Goal: Contribute content: Add original content to the website for others to see

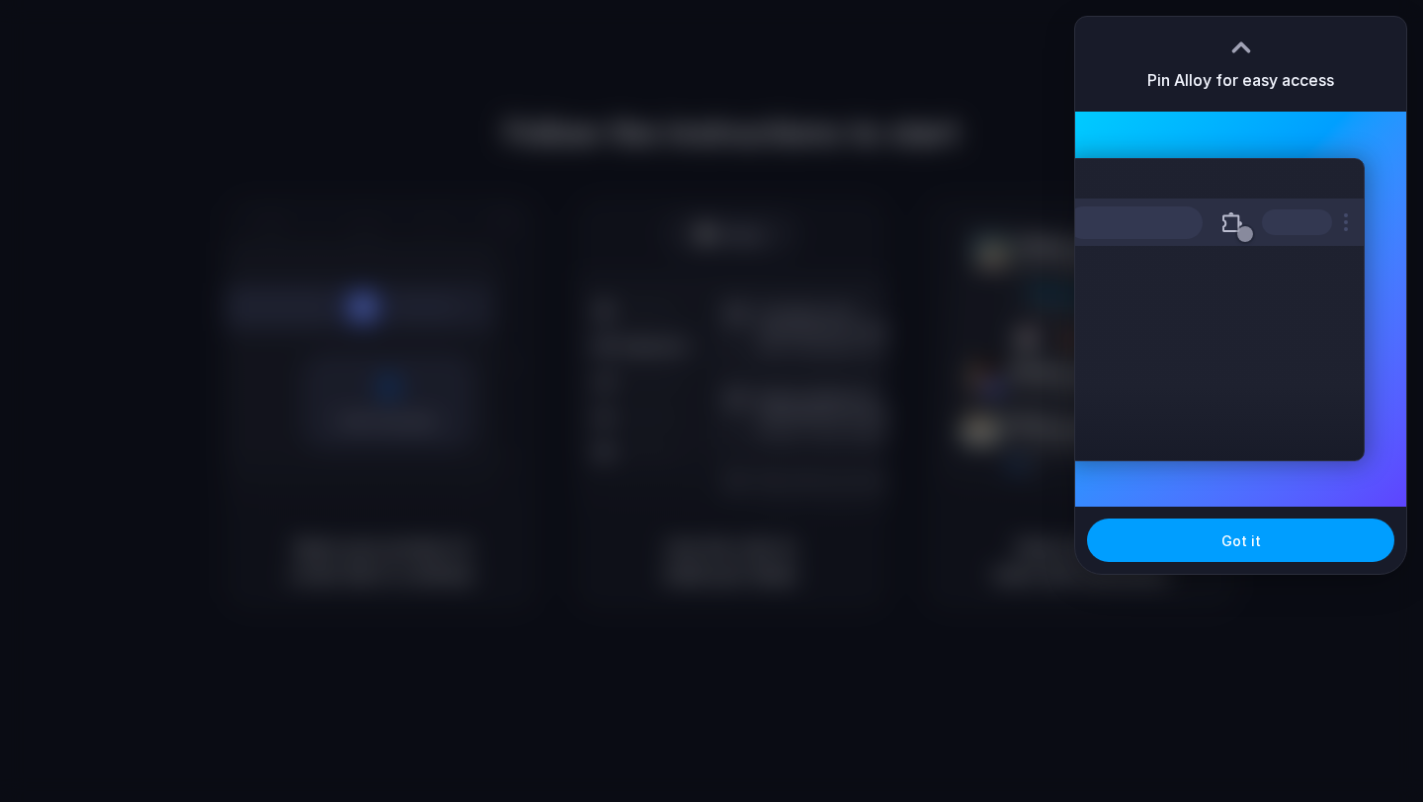
click at [1136, 543] on button "Got it" at bounding box center [1240, 540] width 307 height 43
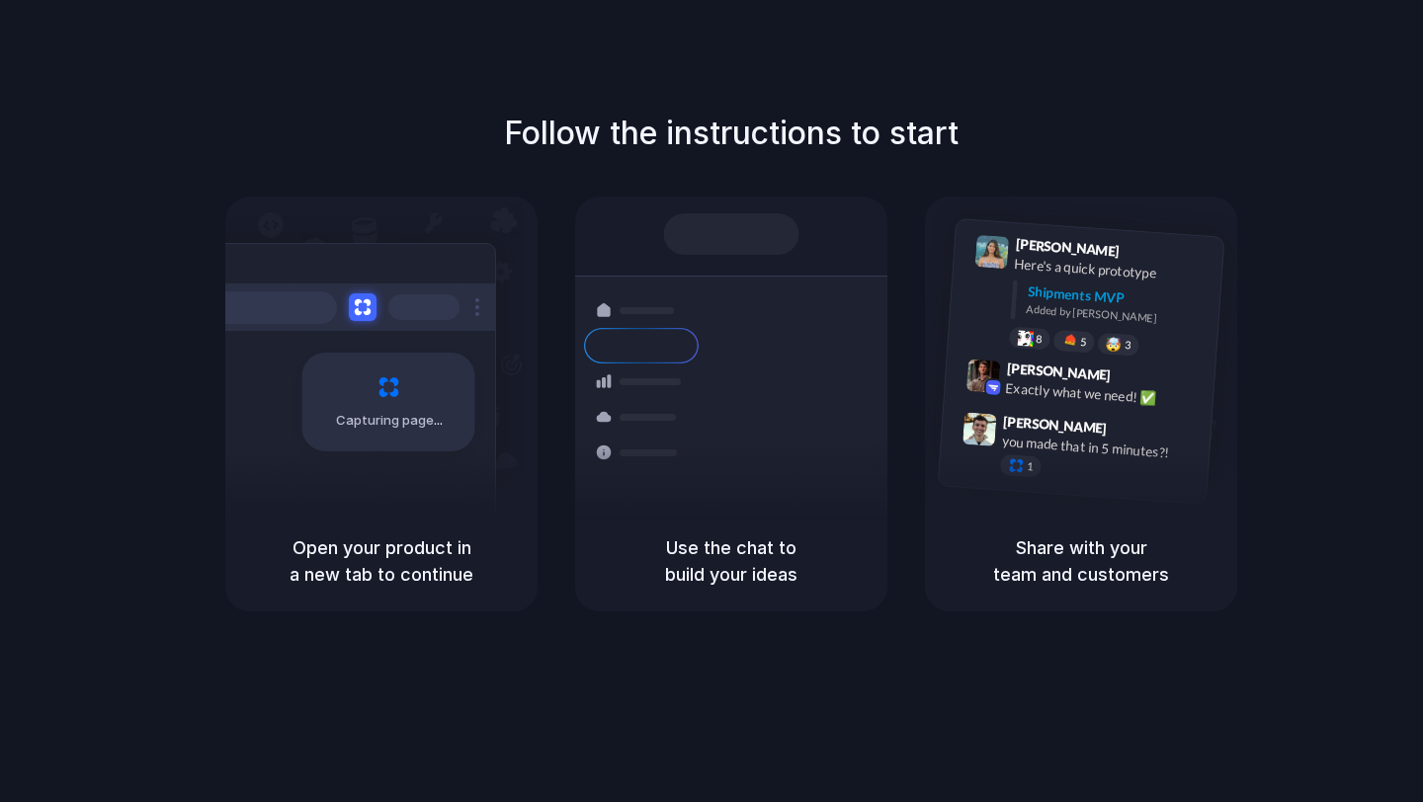
click at [477, 608] on div "Open your product in a new tab to continue" at bounding box center [381, 561] width 312 height 101
click at [410, 518] on div "Open your product in a new tab to continue" at bounding box center [381, 561] width 312 height 101
click at [739, 473] on div "Bulk order processing 8 pallets • Warehouse B • Packed" at bounding box center [848, 499] width 267 height 57
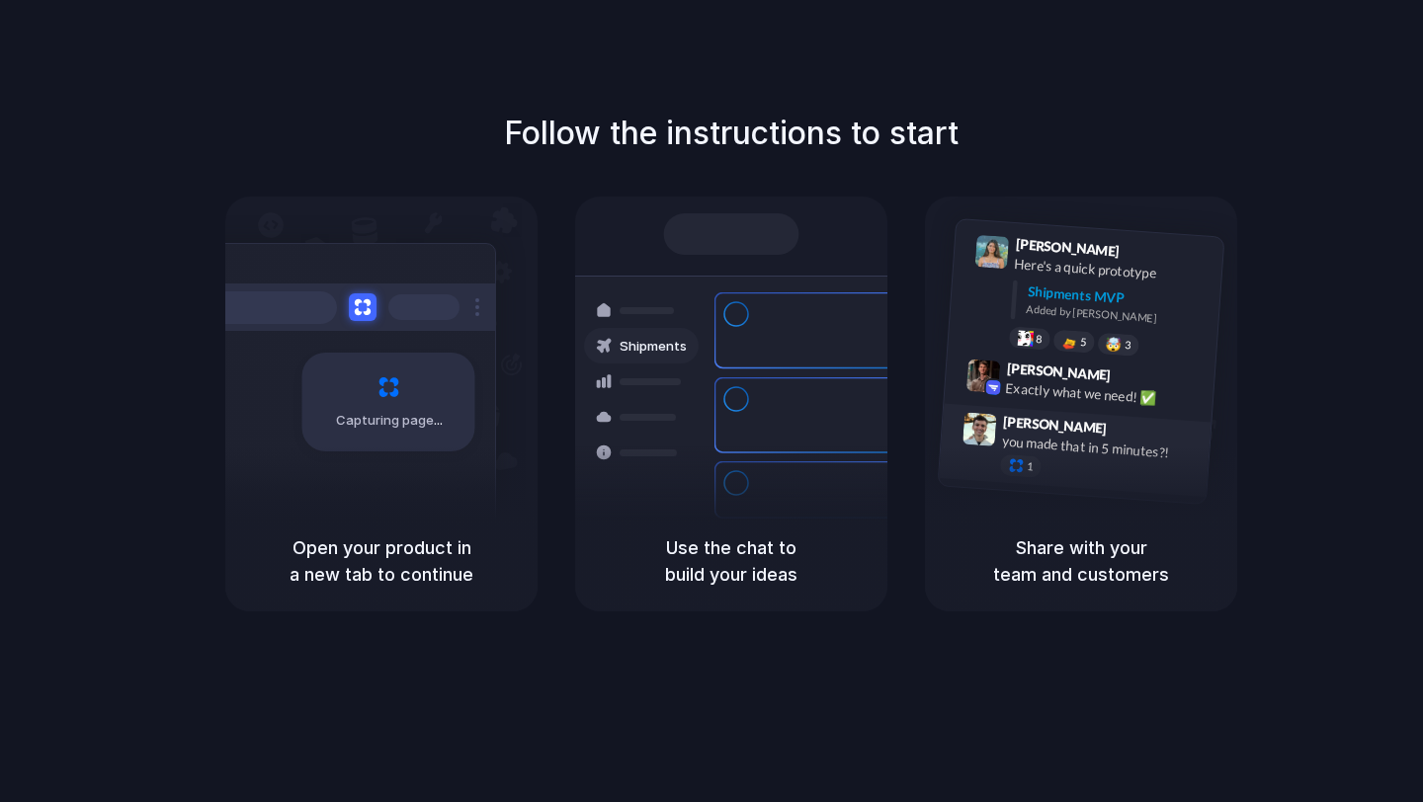
click at [1063, 417] on span "Simon Kubica" at bounding box center [1055, 425] width 105 height 29
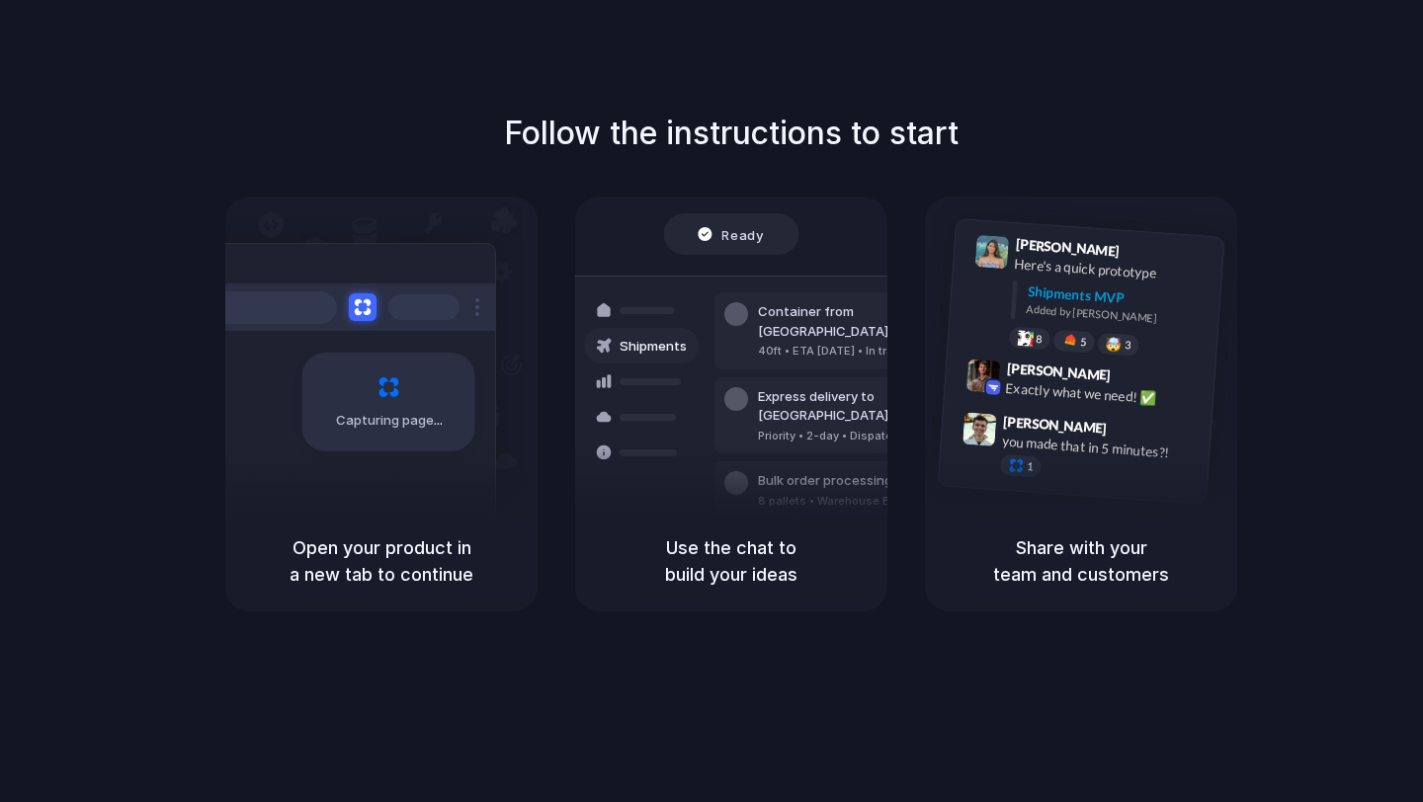
click at [766, 462] on div "Bulk order processing 8 pallets • Warehouse B • Packed" at bounding box center [848, 490] width 267 height 57
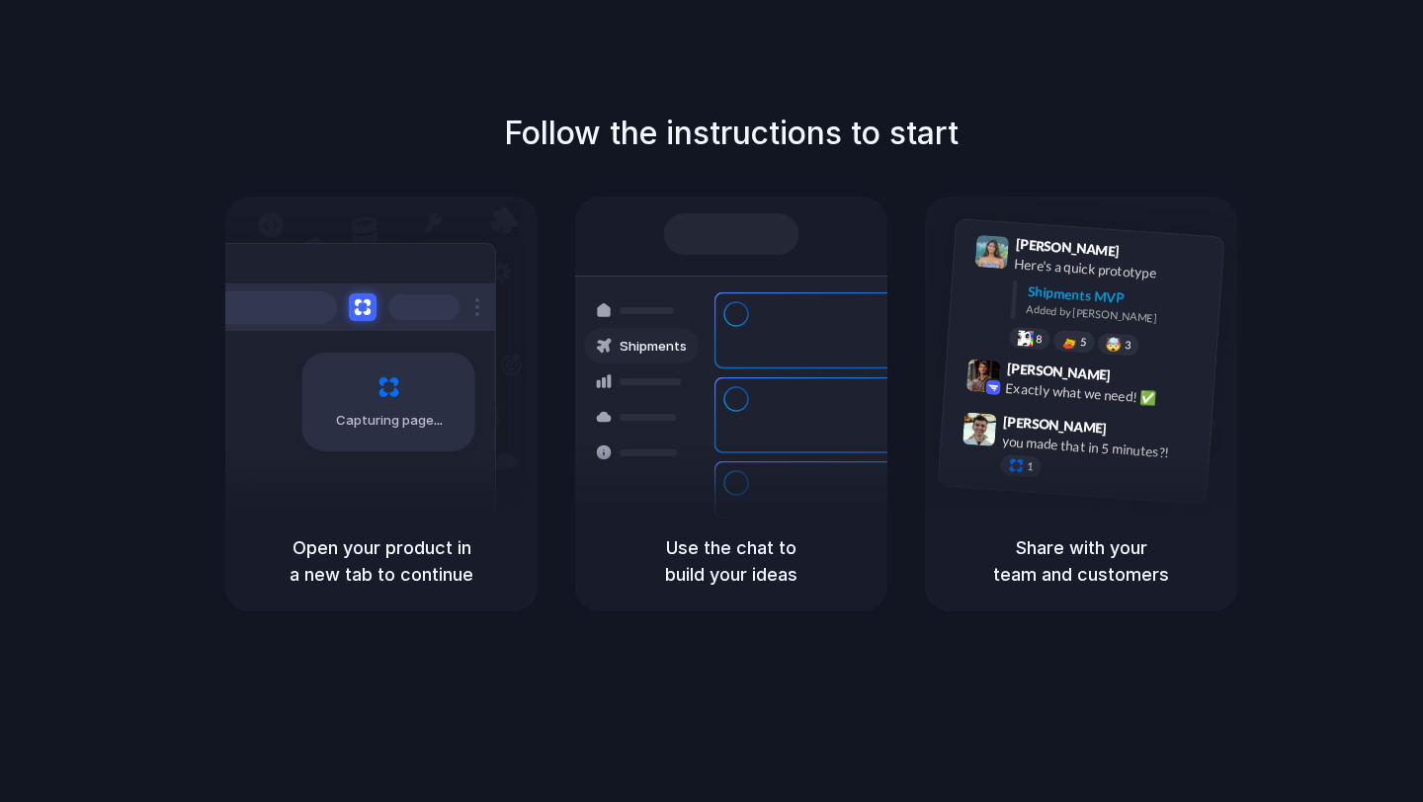
click at [735, 323] on div at bounding box center [736, 314] width 24 height 24
click at [357, 407] on div "Capturing page" at bounding box center [388, 402] width 173 height 99
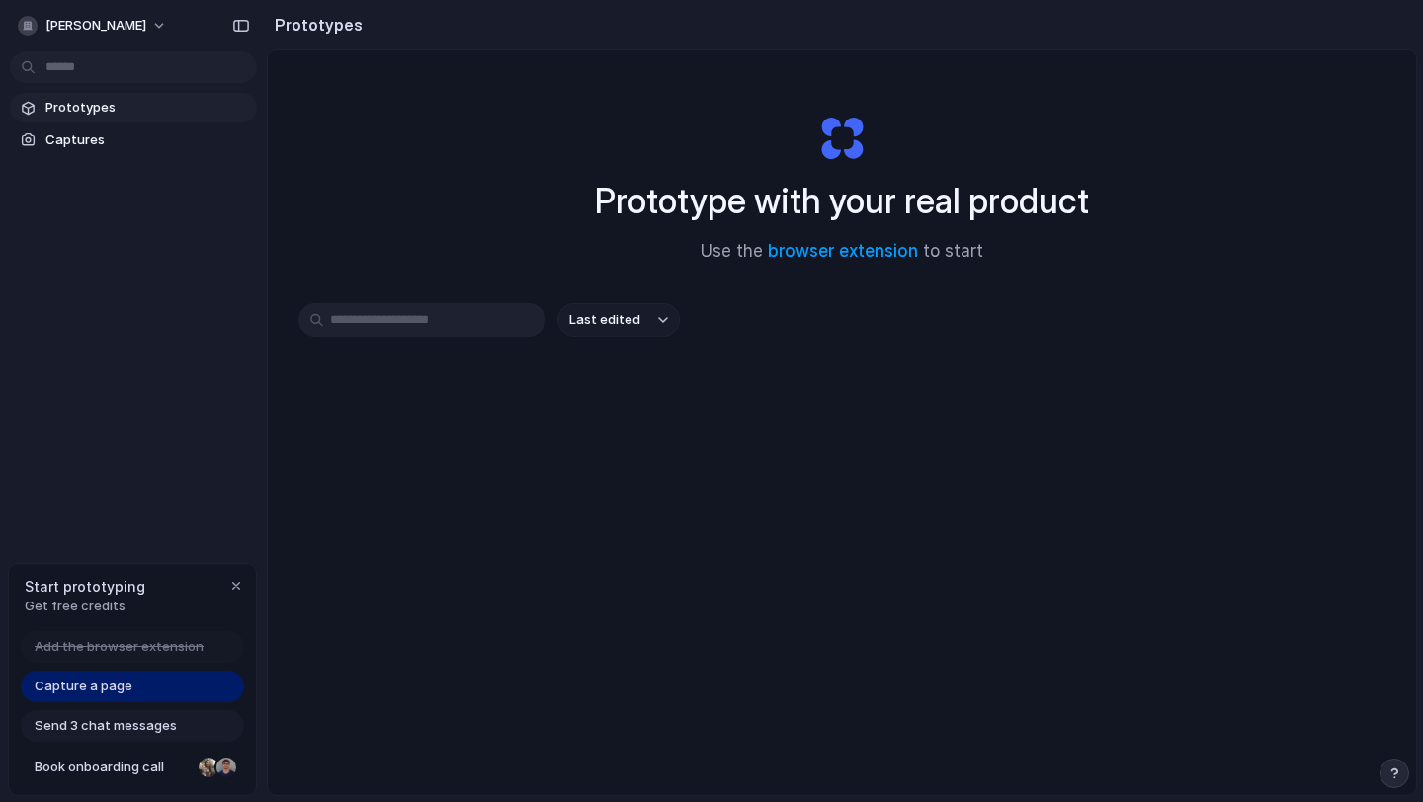
click at [425, 330] on input "text" at bounding box center [421, 320] width 247 height 34
paste input "**********"
type input "**********"
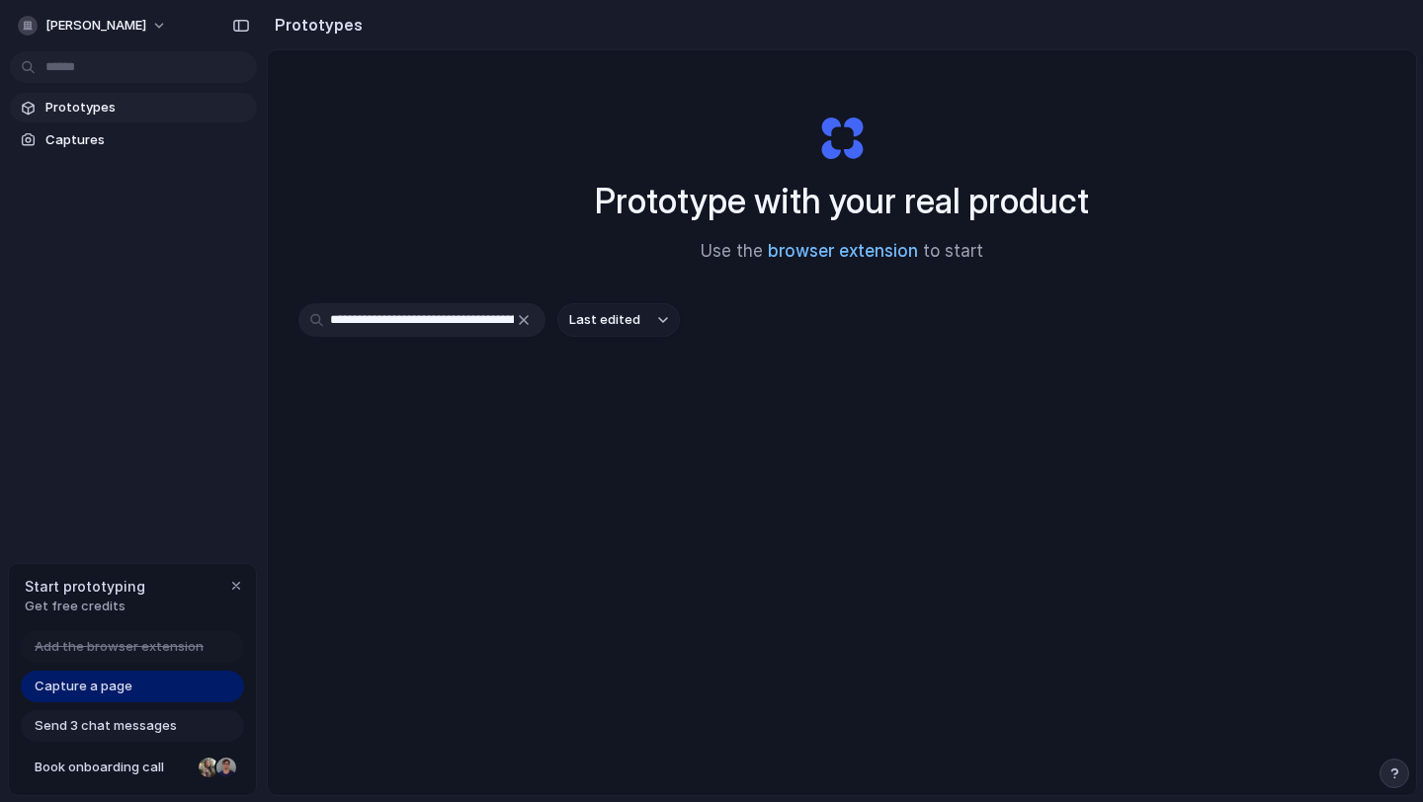
click at [873, 258] on link "browser extension" at bounding box center [843, 251] width 150 height 20
click at [94, 693] on span "Capture a page" at bounding box center [84, 687] width 98 height 20
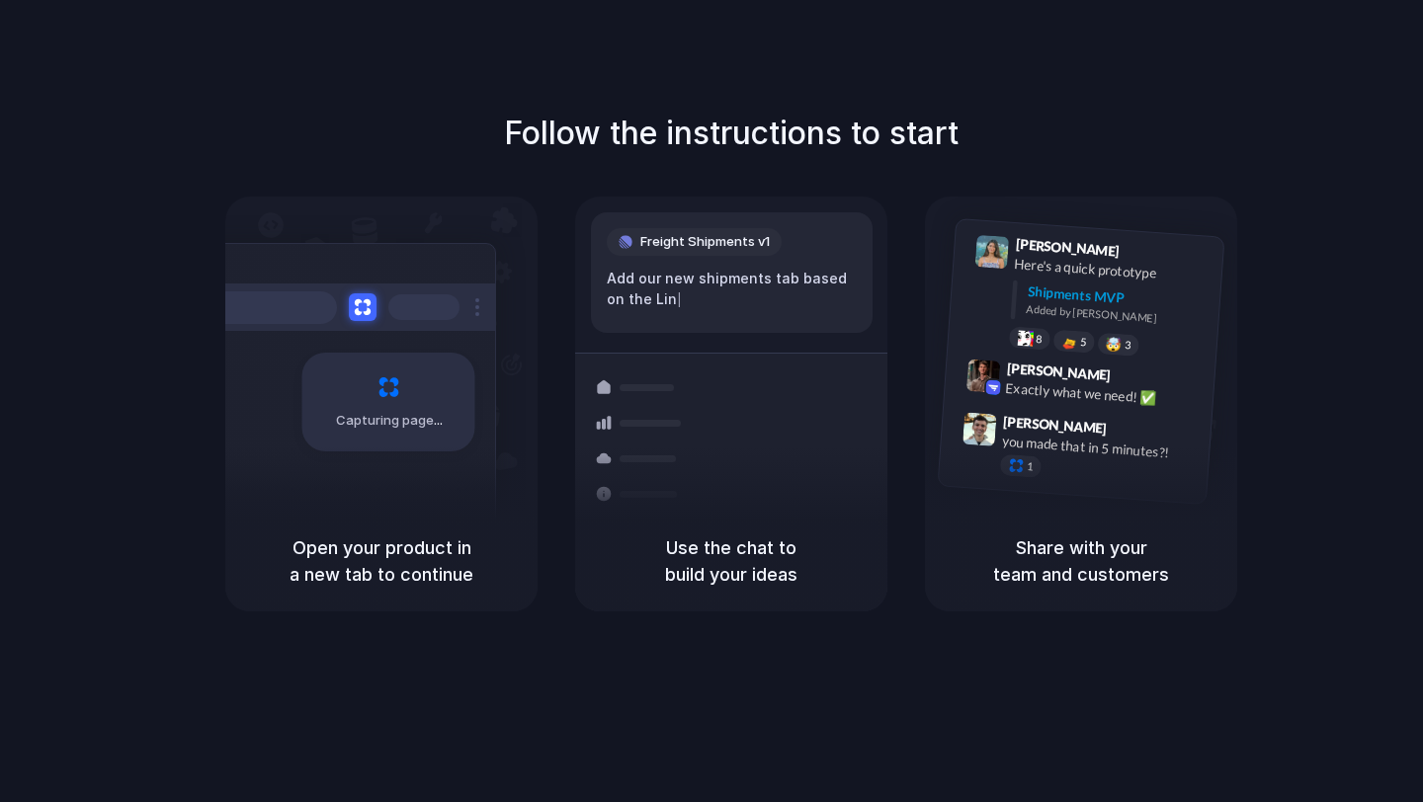
click at [1083, 560] on h5 "Share with your team and customers" at bounding box center [1081, 561] width 265 height 53
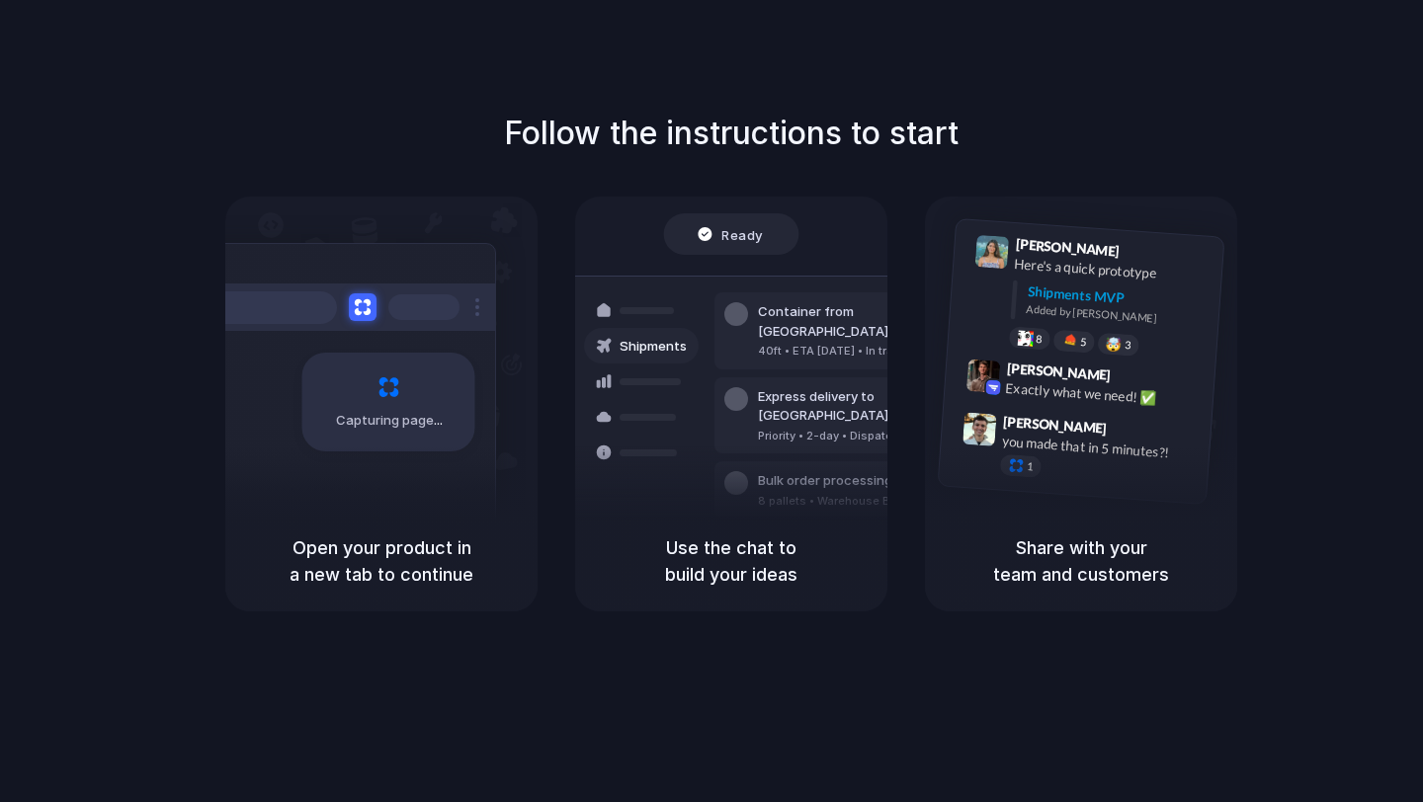
click at [712, 401] on div at bounding box center [712, 401] width 0 height 0
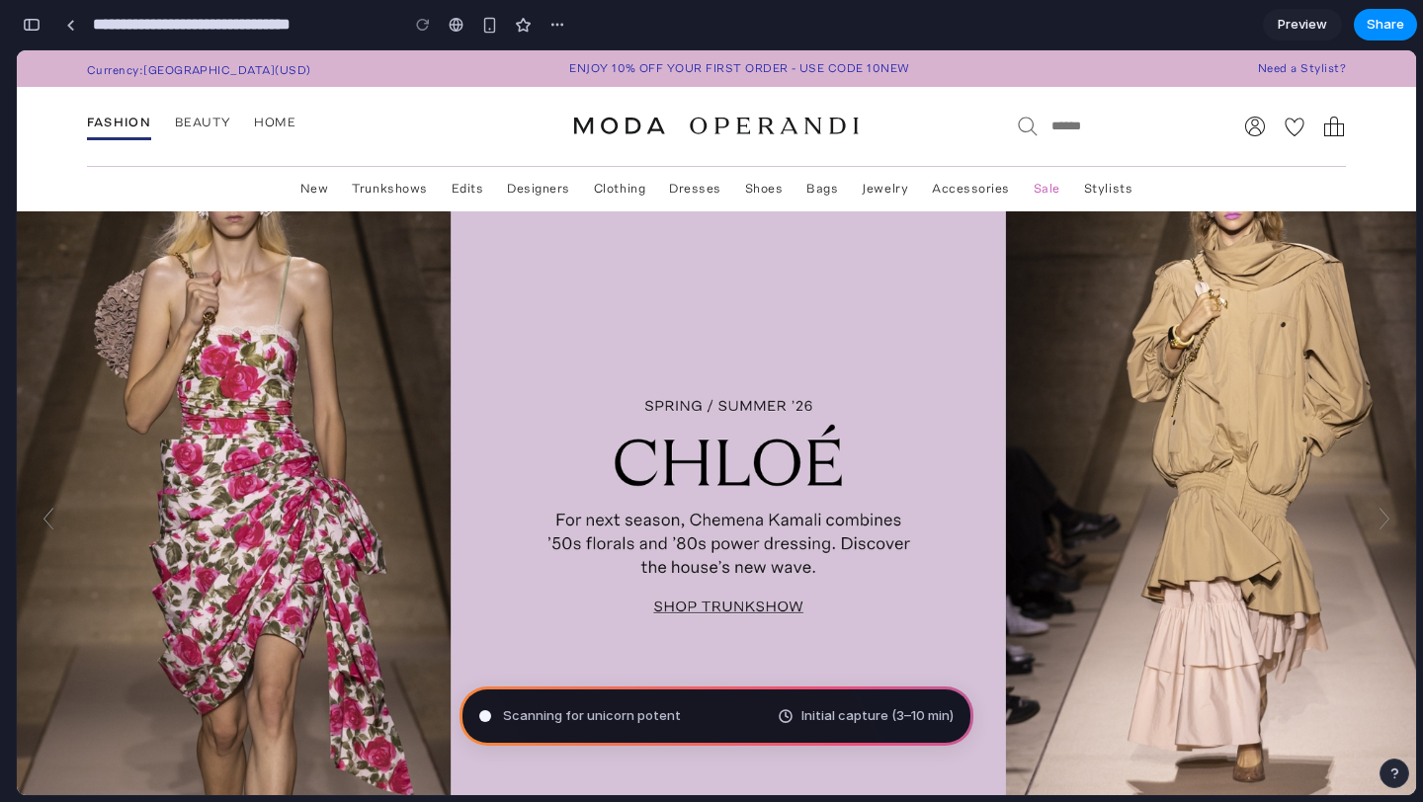
type input "**********"
